Goal: Task Accomplishment & Management: Manage account settings

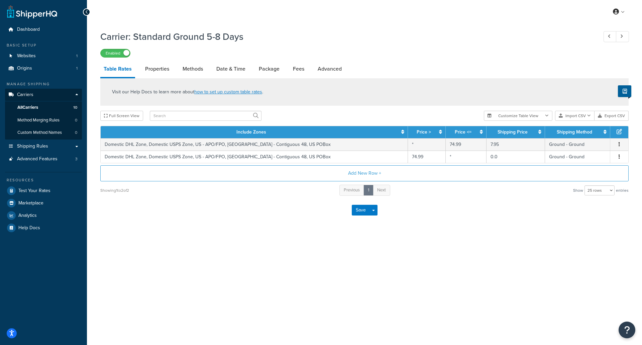
select select "25"
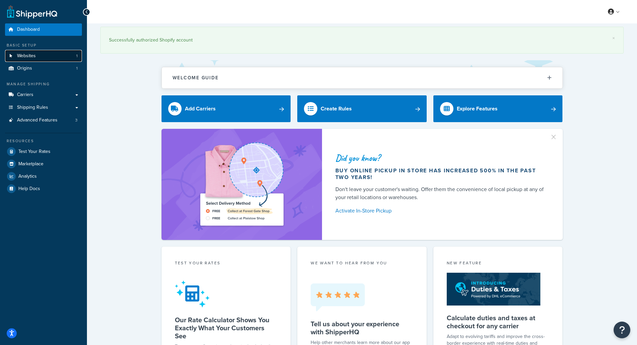
click at [50, 59] on link "Websites 1" at bounding box center [43, 56] width 77 height 12
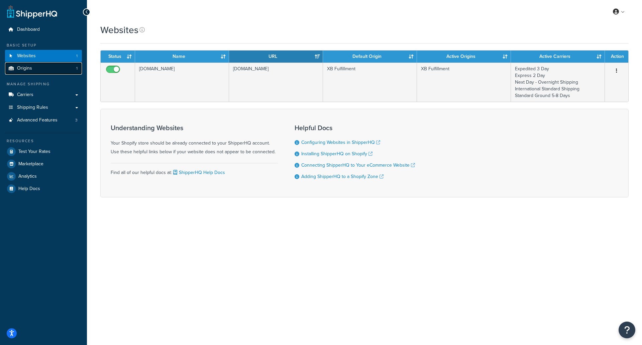
click at [29, 72] on link "Origins 1" at bounding box center [43, 68] width 77 height 12
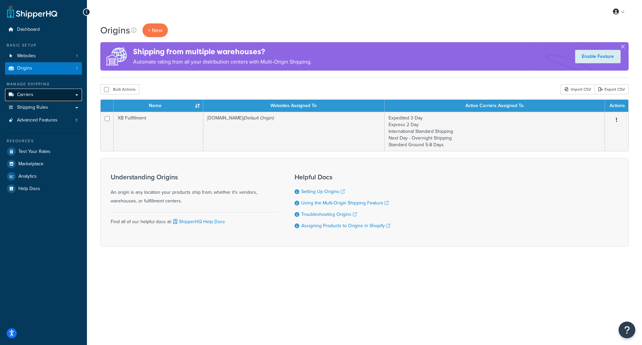
click at [54, 94] on link "Carriers" at bounding box center [43, 95] width 77 height 12
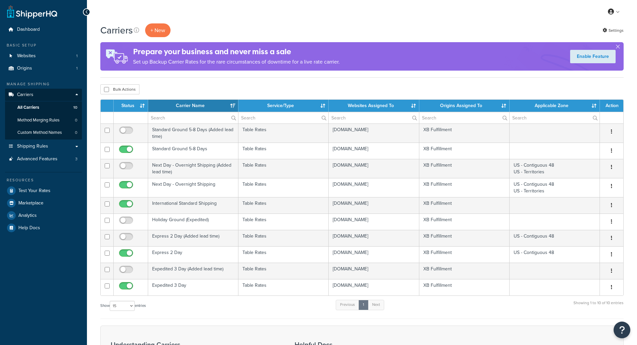
select select "15"
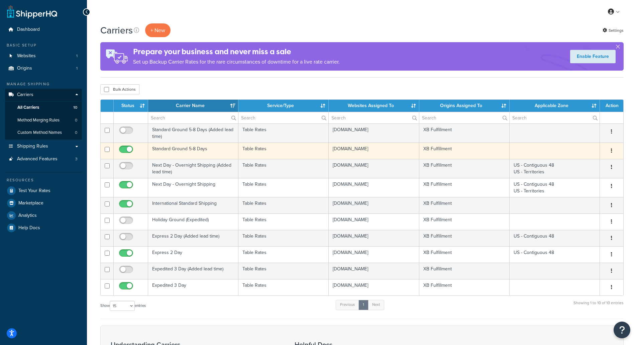
click at [180, 150] on td "Standard Ground 5-8 Days" at bounding box center [193, 150] width 90 height 16
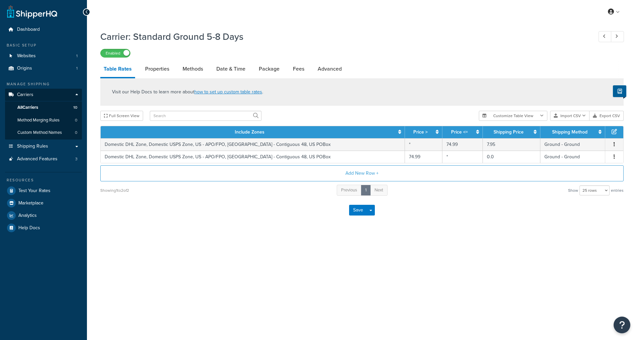
select select "25"
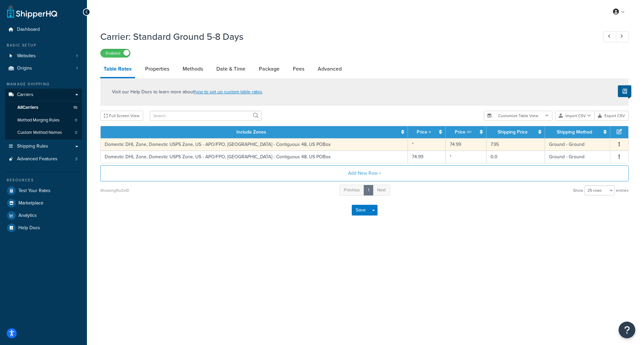
click at [491, 146] on td "7.95" at bounding box center [516, 144] width 58 height 12
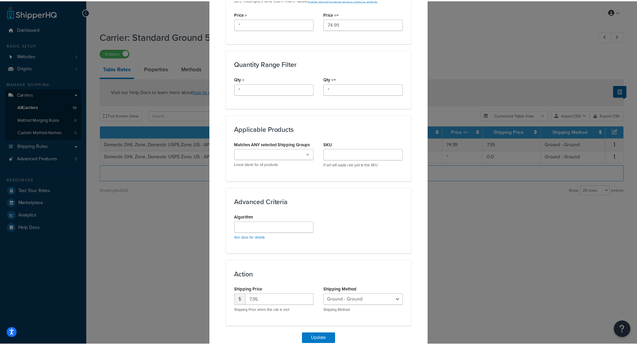
scroll to position [332, 0]
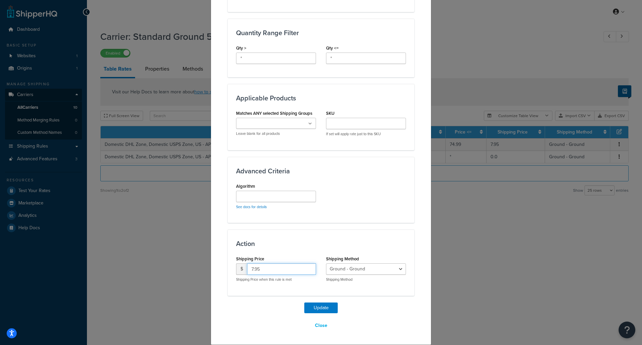
click at [278, 271] on input "7.95" at bounding box center [281, 268] width 69 height 11
drag, startPoint x: 251, startPoint y: 267, endPoint x: 247, endPoint y: 266, distance: 4.2
click at [247, 266] on input "7.95" at bounding box center [281, 268] width 69 height 11
type input "8.95"
click at [359, 299] on div "Update Table Rate Applicable Zones See examples and learn more about how includ…" at bounding box center [321, 14] width 187 height 633
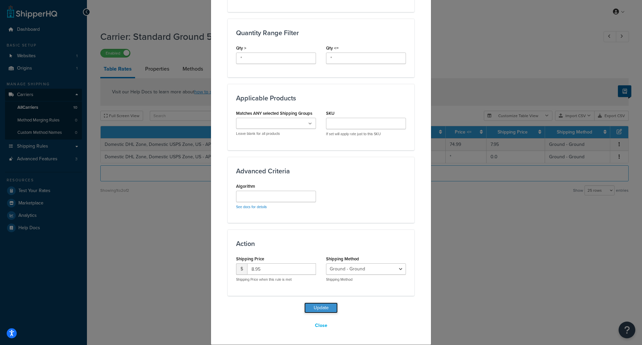
click at [323, 307] on button "Update" at bounding box center [320, 307] width 33 height 11
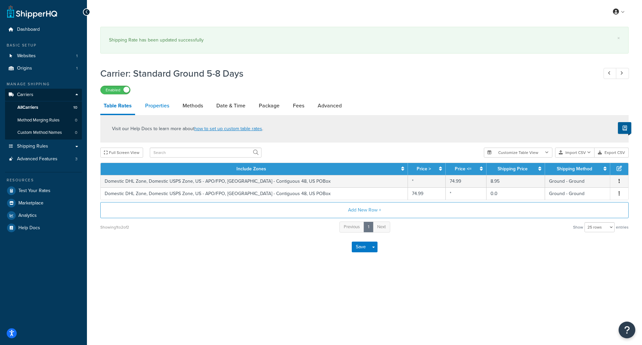
click at [152, 109] on link "Properties" at bounding box center [157, 106] width 31 height 16
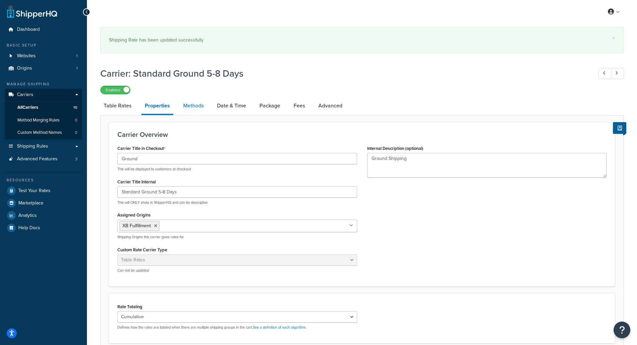
click at [190, 103] on link "Methods" at bounding box center [193, 106] width 27 height 16
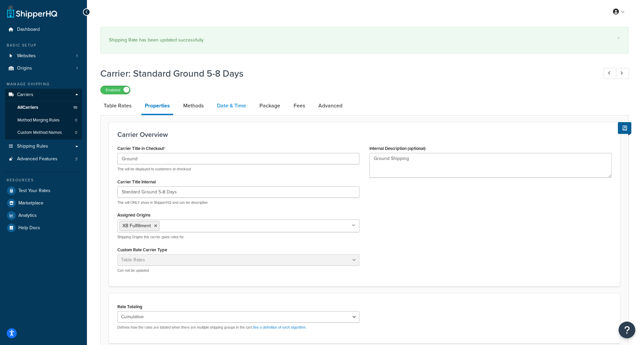
select select "25"
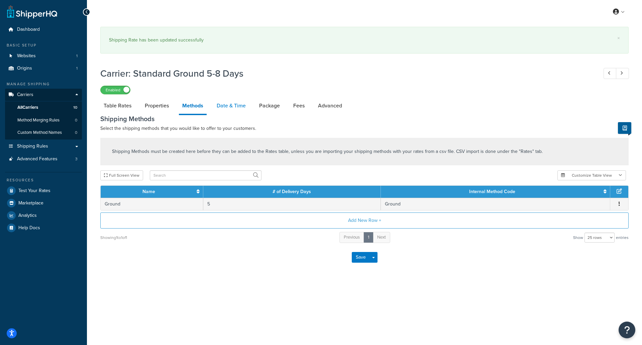
click at [228, 108] on link "Date & Time" at bounding box center [231, 106] width 36 height 16
select select "MEd"
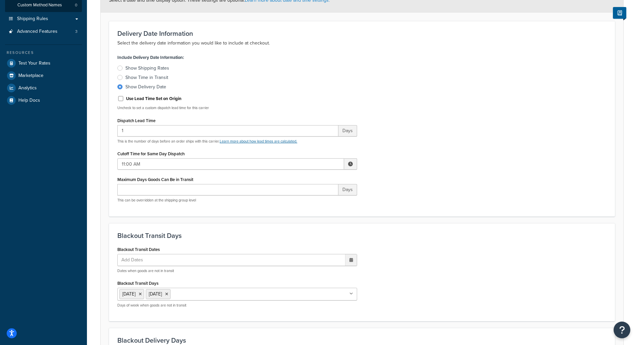
scroll to position [67, 0]
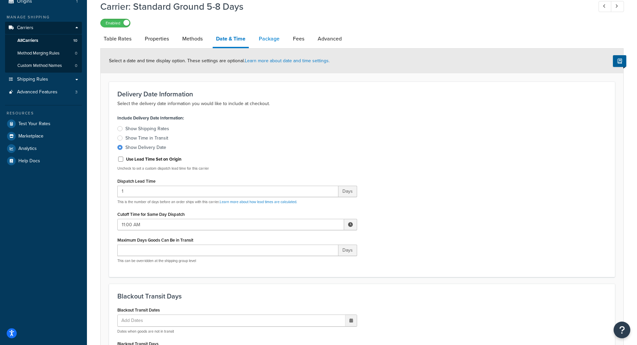
click at [269, 37] on link "Package" at bounding box center [268, 39] width 27 height 16
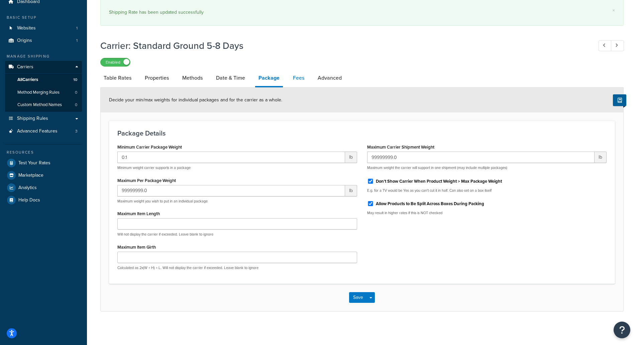
click at [302, 79] on link "Fees" at bounding box center [299, 78] width 18 height 16
select select "AFTER"
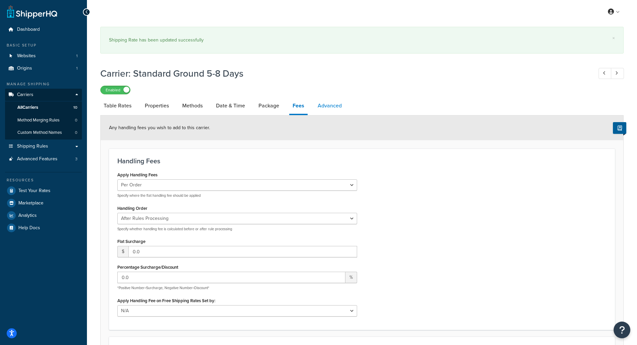
click at [326, 107] on link "Advanced" at bounding box center [329, 106] width 31 height 16
select select "false"
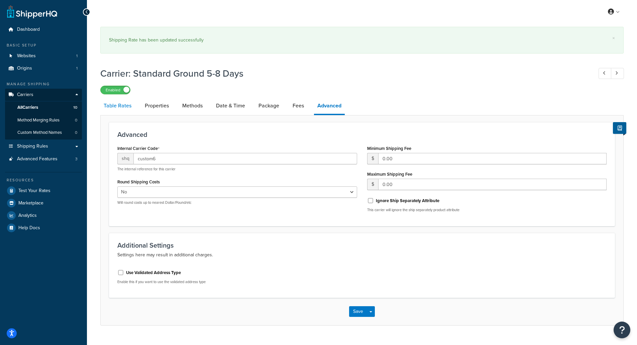
click at [126, 106] on link "Table Rates" at bounding box center [117, 106] width 34 height 16
select select "25"
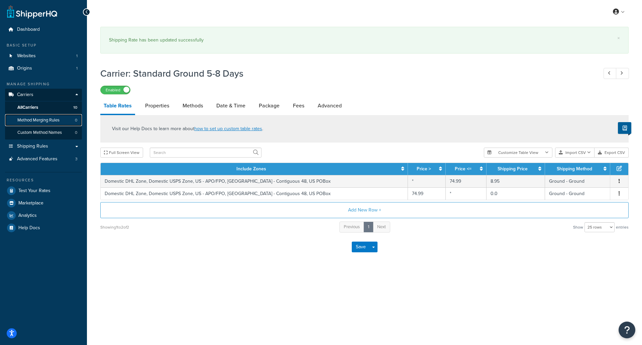
click at [60, 123] on span "Method Merging Rules" at bounding box center [38, 120] width 42 height 6
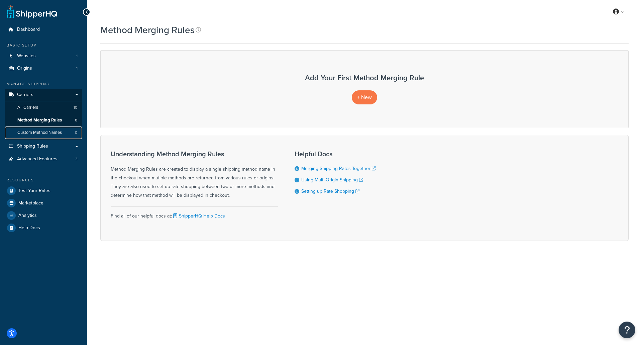
click at [56, 135] on span "Custom Method Names" at bounding box center [39, 133] width 44 height 6
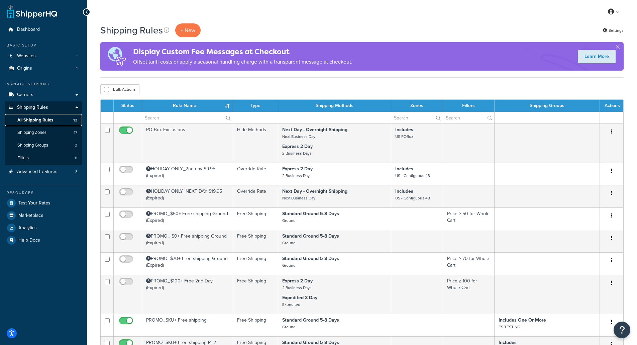
click at [37, 119] on span "All Shipping Rules" at bounding box center [35, 120] width 36 height 6
